Goal: Task Accomplishment & Management: Manage account settings

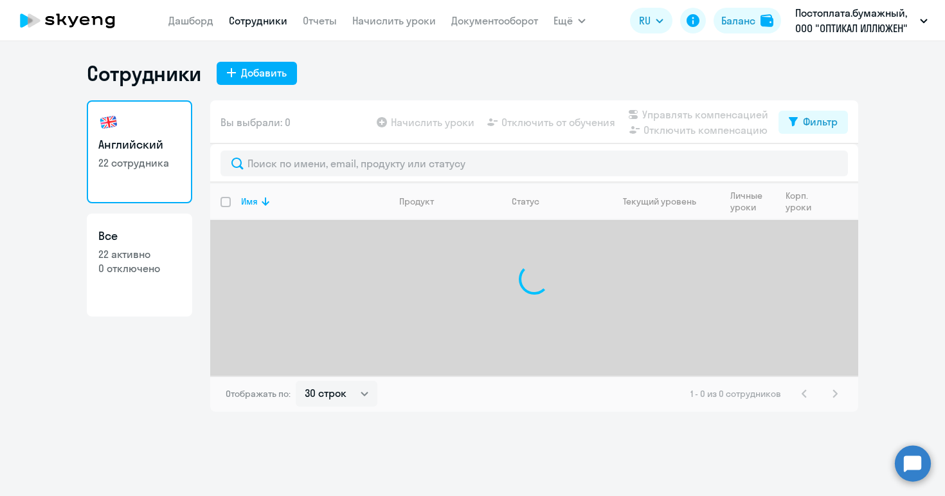
select select "30"
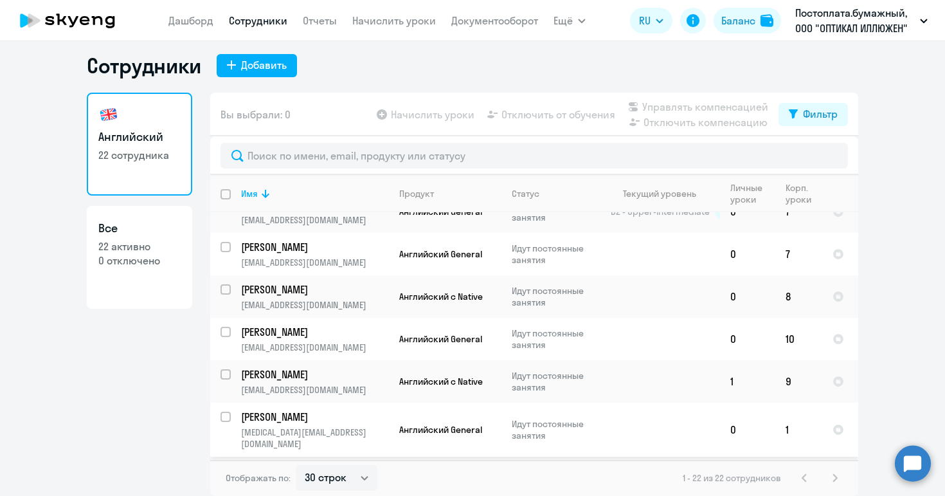
scroll to position [62, 0]
click at [227, 289] on input "select row 40580868" at bounding box center [234, 299] width 26 height 26
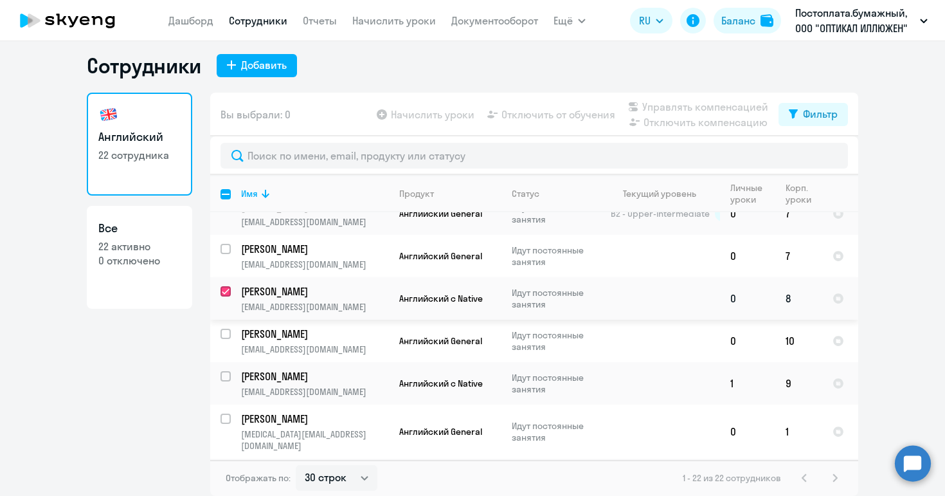
checkbox input "true"
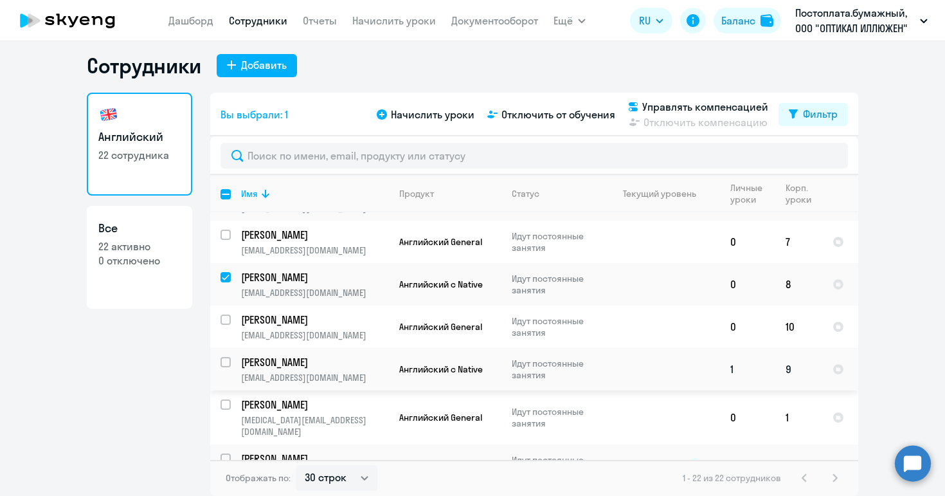
scroll to position [81, 0]
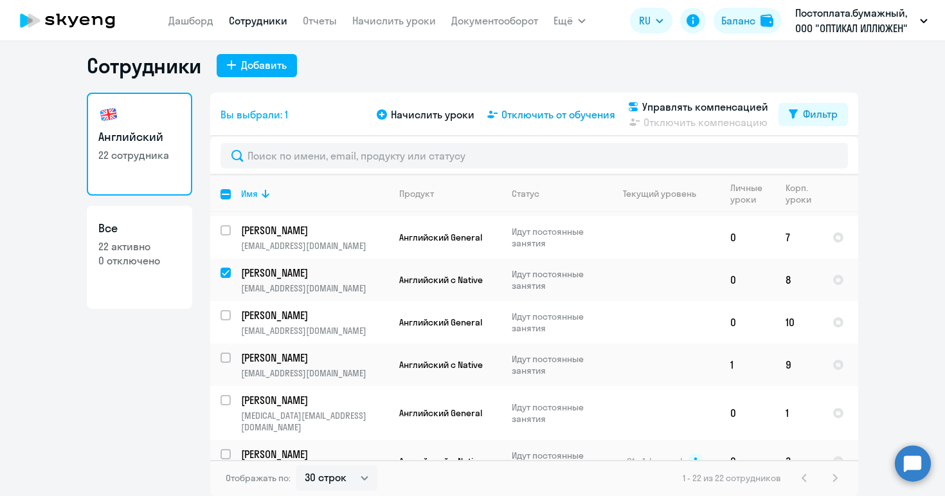
click at [555, 113] on span "Отключить от обучения" at bounding box center [558, 114] width 114 height 15
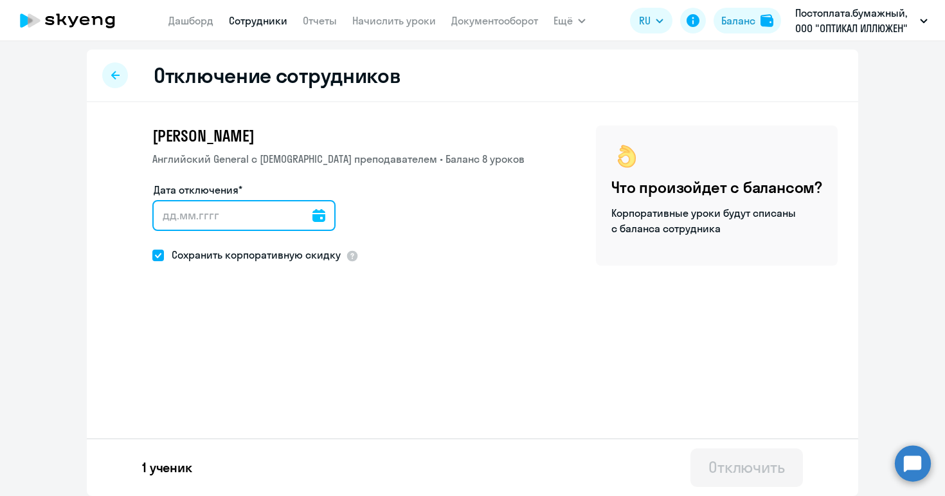
click at [257, 213] on input "Дата отключения*" at bounding box center [243, 215] width 183 height 31
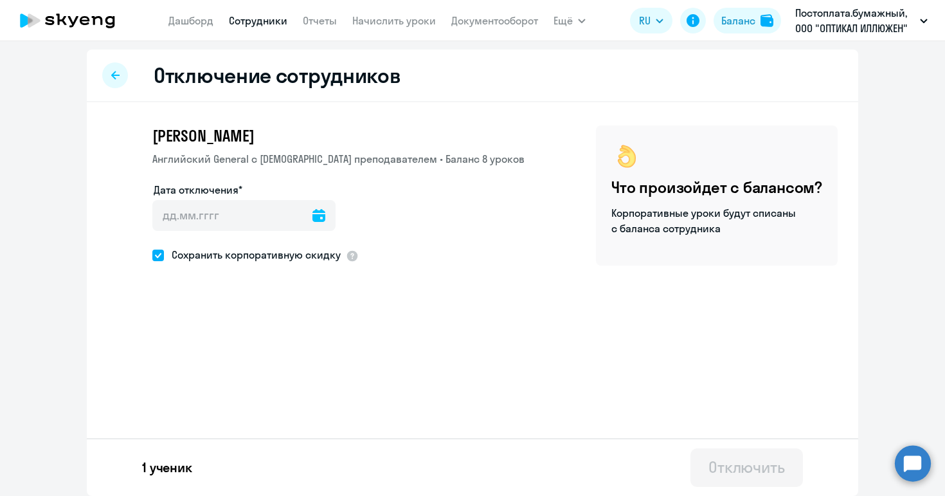
click at [312, 217] on icon at bounding box center [318, 215] width 13 height 13
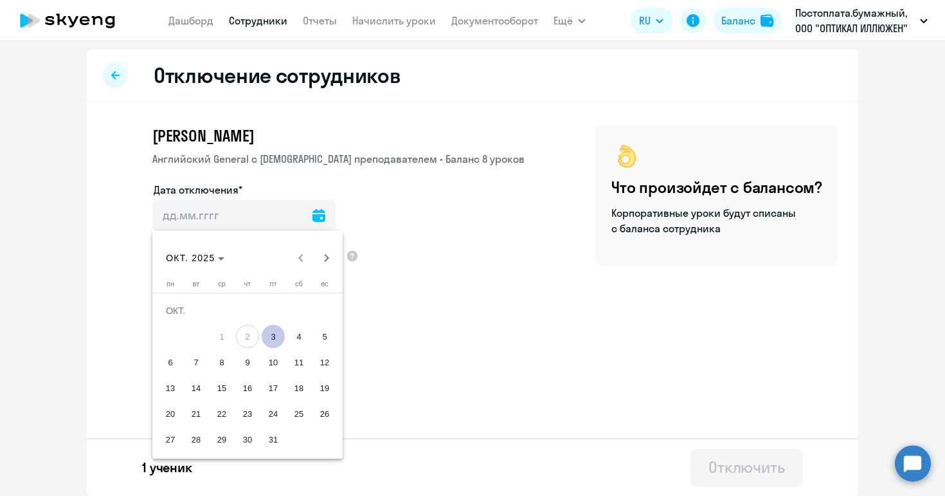
click at [279, 338] on span "3" at bounding box center [273, 336] width 23 height 23
type input "[DATE]"
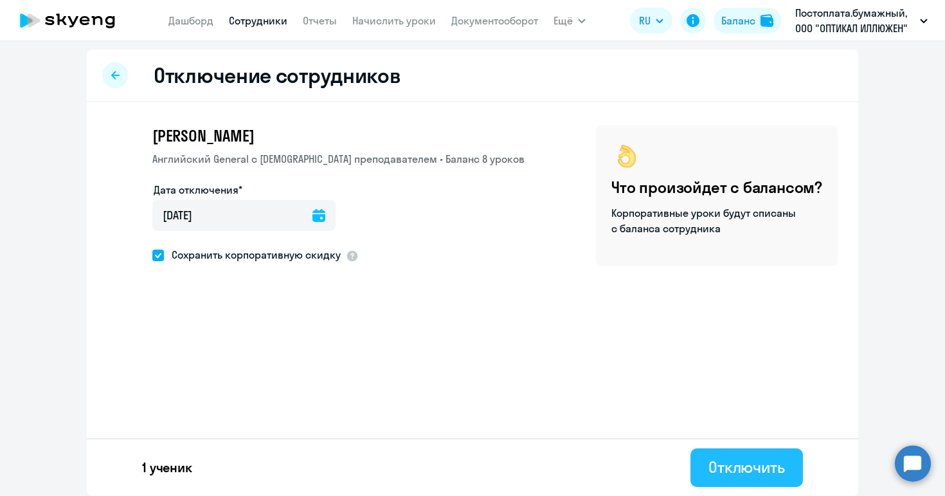
click at [741, 464] on div "Отключить" at bounding box center [746, 466] width 77 height 21
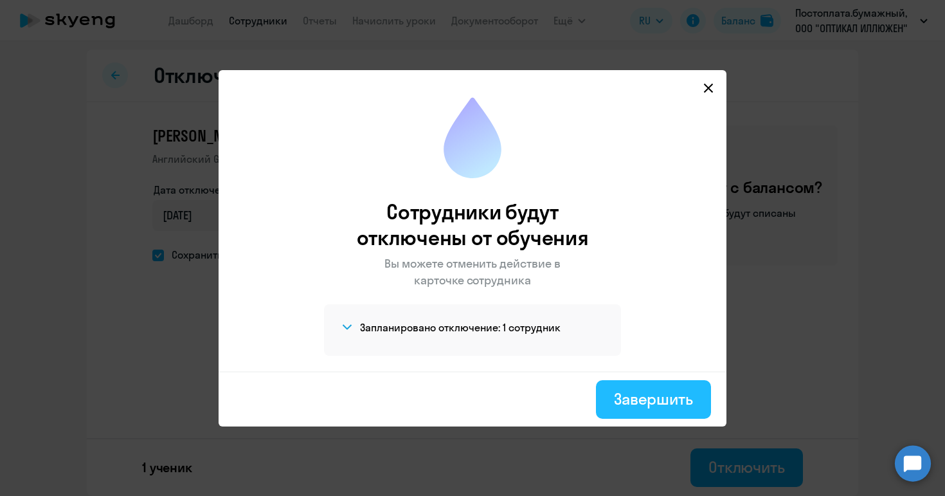
click at [659, 404] on div "Завершить" at bounding box center [653, 398] width 79 height 21
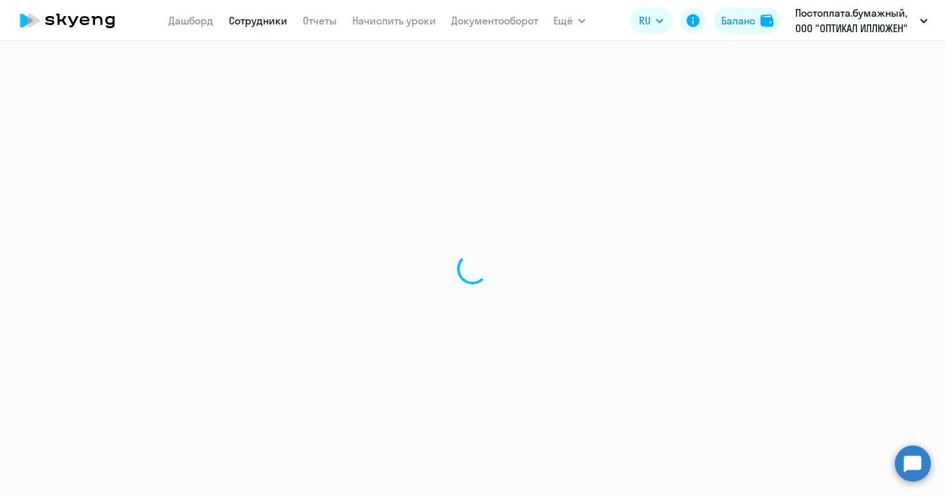
select select "30"
